Goal: Obtain resource: Download file/media

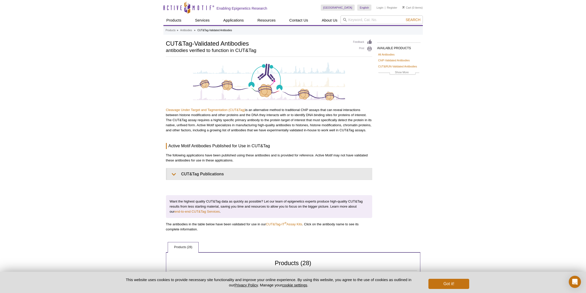
select select "28"
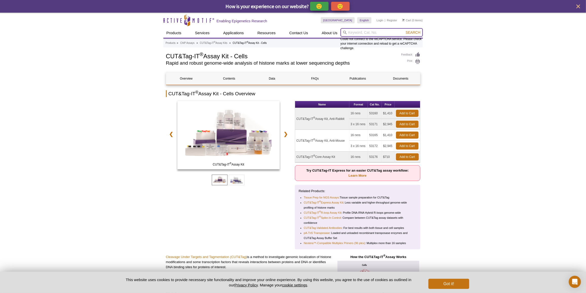
click at [360, 33] on input "search" at bounding box center [381, 32] width 82 height 9
paste input "54001"
type input "54001"
click at [404, 30] on button "Search" at bounding box center [413, 32] width 18 height 5
click at [413, 31] on span "Search" at bounding box center [412, 32] width 15 height 4
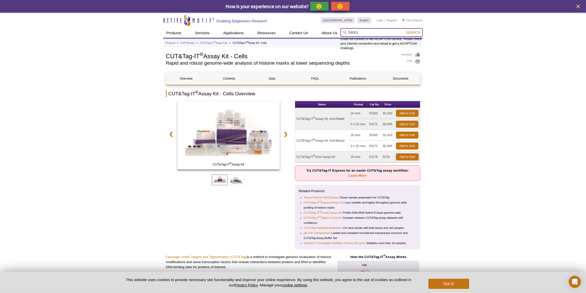
click at [410, 30] on form "54001 Could not connect to the reCAPTCHA service. Please check your internet co…" at bounding box center [381, 32] width 82 height 9
click at [404, 32] on form "54001 Could not connect to the reCAPTCHA service. Please check your internet co…" at bounding box center [381, 32] width 82 height 9
click at [406, 32] on span "Search" at bounding box center [412, 32] width 15 height 4
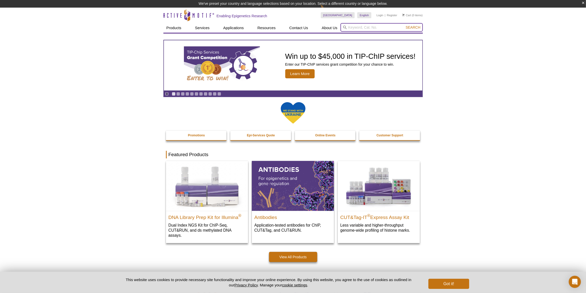
click at [370, 30] on input "search" at bounding box center [381, 27] width 82 height 9
paste input "54001"
type input "54001"
click at [404, 25] on button "Search" at bounding box center [413, 27] width 18 height 5
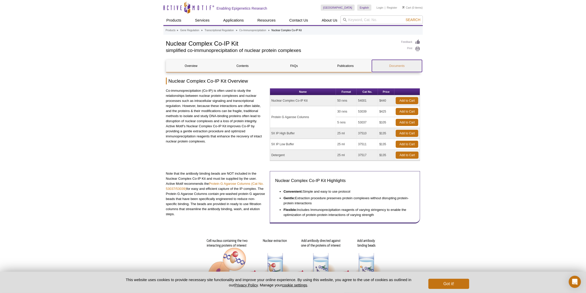
click at [406, 68] on link "Documents" at bounding box center [397, 66] width 50 height 12
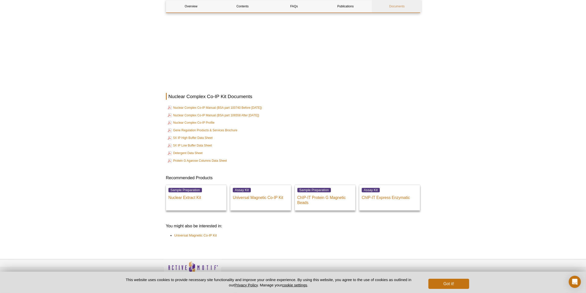
scroll to position [764, 0]
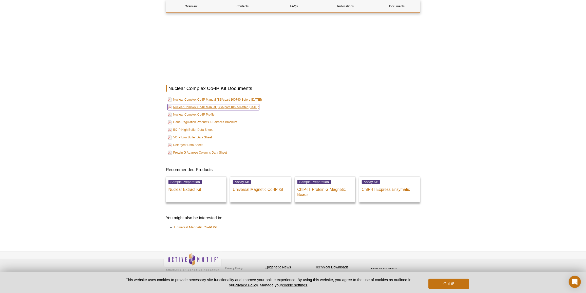
click at [234, 105] on link "Nuclear Complex Co-IP Manual (BSA part 106558 After Aug, 2024)" at bounding box center [214, 107] width 92 height 6
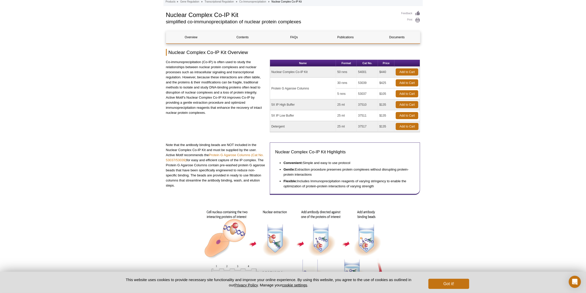
scroll to position [0, 0]
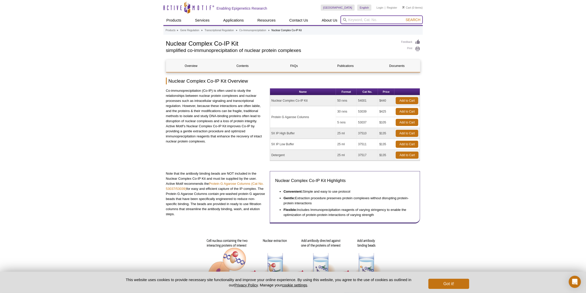
click at [385, 18] on input "search" at bounding box center [381, 19] width 82 height 9
paste input "53150"
click at [366, 22] on input "53150" at bounding box center [381, 19] width 82 height 9
click at [366, 27] on li "53150 – ATAC-Seq Kit" at bounding box center [358, 27] width 35 height 7
type input "53150 – ATAC-Seq Kit"
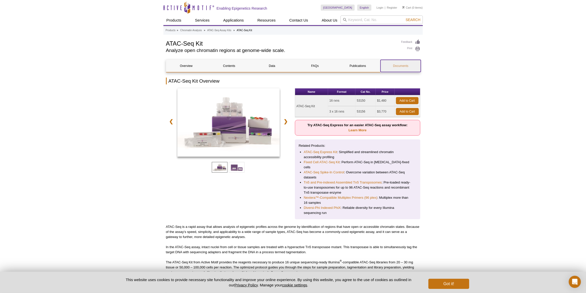
click at [391, 64] on link "Documents" at bounding box center [400, 66] width 40 height 12
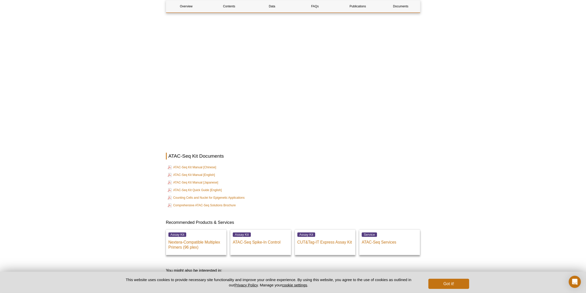
scroll to position [1124, 0]
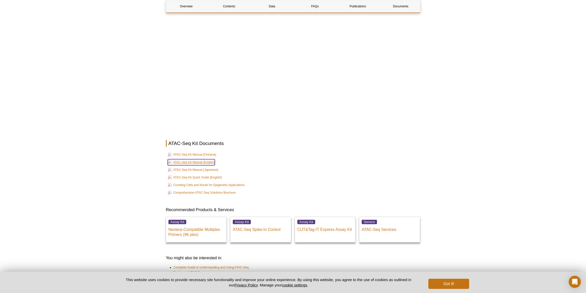
click at [199, 159] on link "ATAC-Seq Kit Manual [English]" at bounding box center [191, 162] width 47 height 6
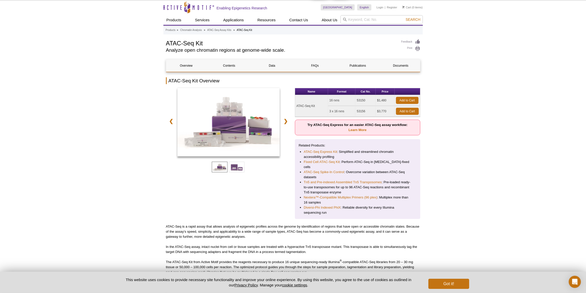
scroll to position [0, 0]
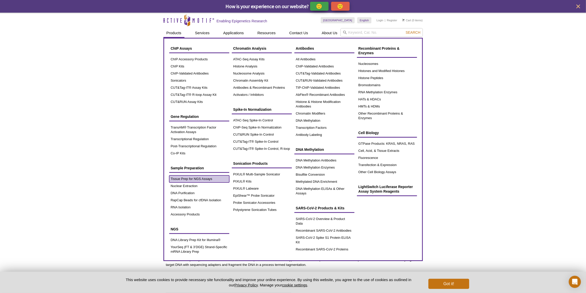
click at [180, 178] on link "Tissue Prep for NGS Assays" at bounding box center [199, 178] width 60 height 7
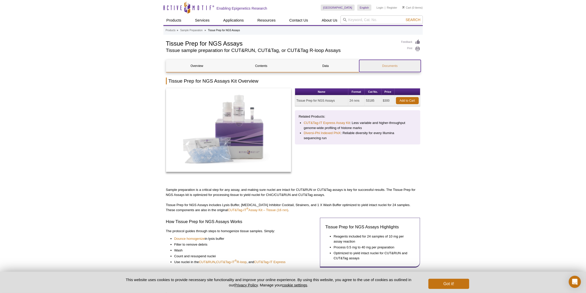
click at [386, 62] on link "Documents" at bounding box center [390, 66] width 62 height 12
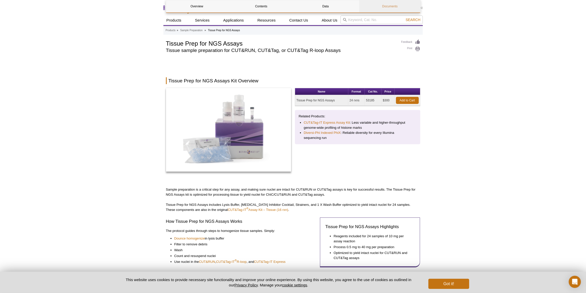
scroll to position [508, 0]
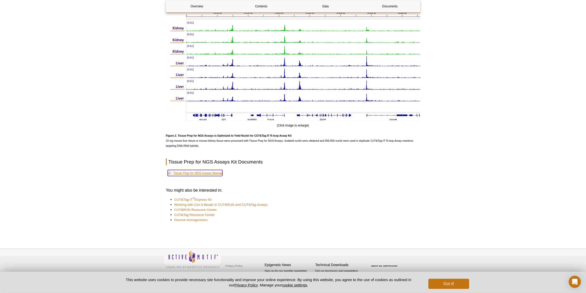
click at [214, 172] on link "Tissue Prep for NGS Assays Manual" at bounding box center [195, 173] width 55 height 6
